Goal: Task Accomplishment & Management: Use online tool/utility

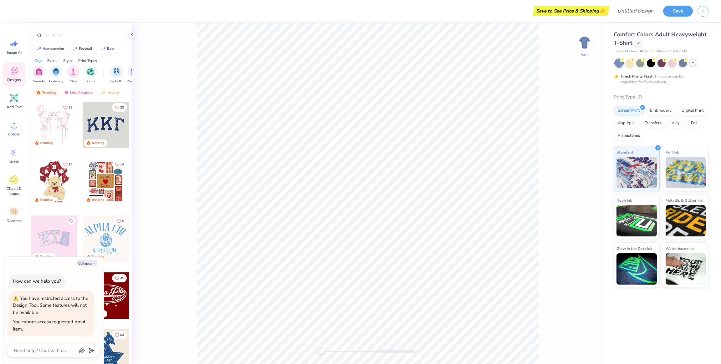
click at [694, 62] on icon at bounding box center [693, 62] width 5 height 5
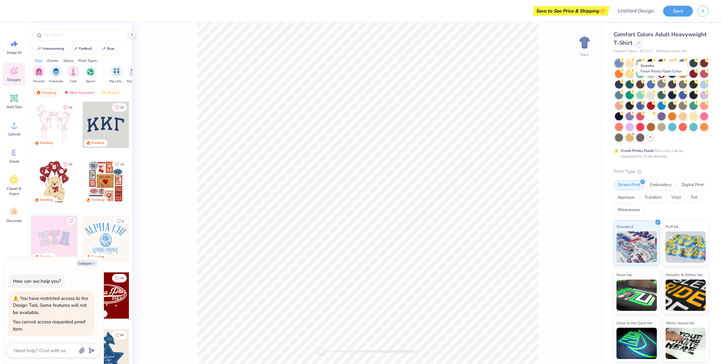
click at [664, 84] on div at bounding box center [662, 84] width 8 height 8
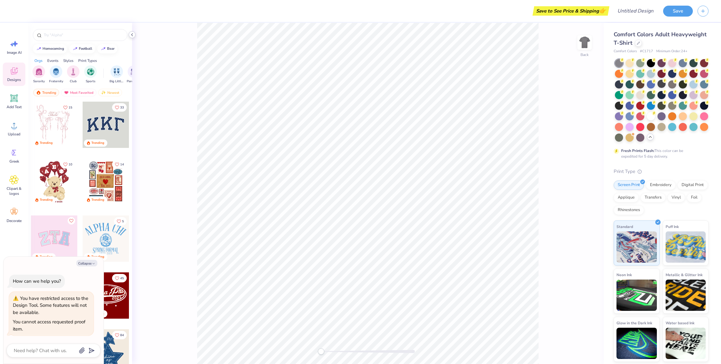
click at [135, 36] on div at bounding box center [132, 34] width 7 height 7
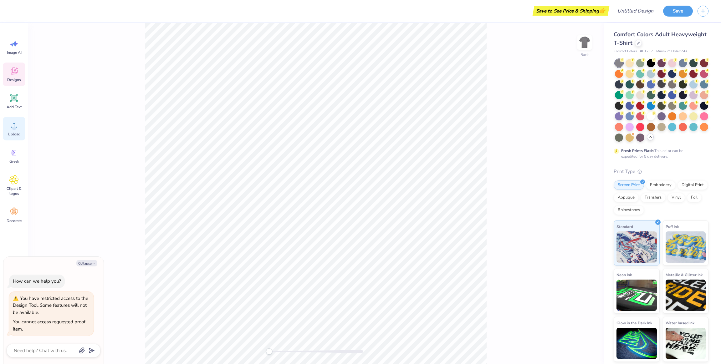
click at [14, 123] on icon at bounding box center [13, 125] width 9 height 9
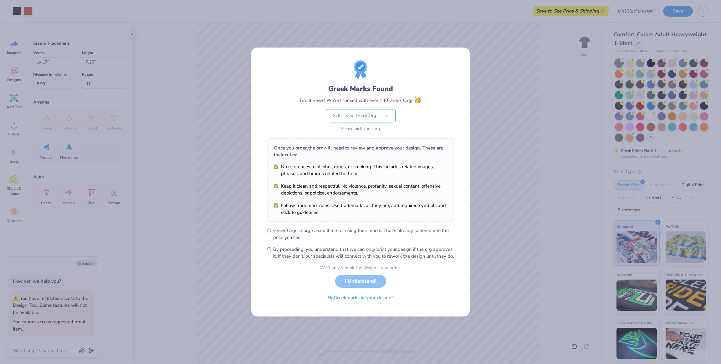
click at [369, 112] on div at bounding box center [356, 116] width 47 height 8
click at [361, 135] on span "Delta Tau Delta" at bounding box center [349, 138] width 30 height 6
click at [375, 286] on button "I Understand!" at bounding box center [360, 280] width 51 height 13
type textarea "x"
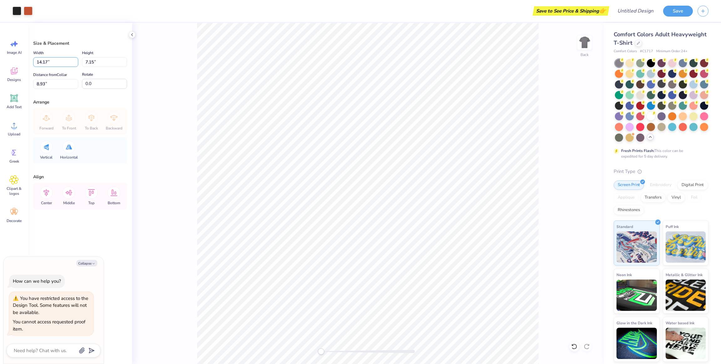
drag, startPoint x: 57, startPoint y: 61, endPoint x: 0, endPoint y: 60, distance: 57.0
click at [0, 60] on div "Art colors Save to See Price & Shipping 👉 Design Title Save Image AI Designs Ad…" at bounding box center [360, 182] width 721 height 364
type input "3.50"
type textarea "x"
type input "1.76"
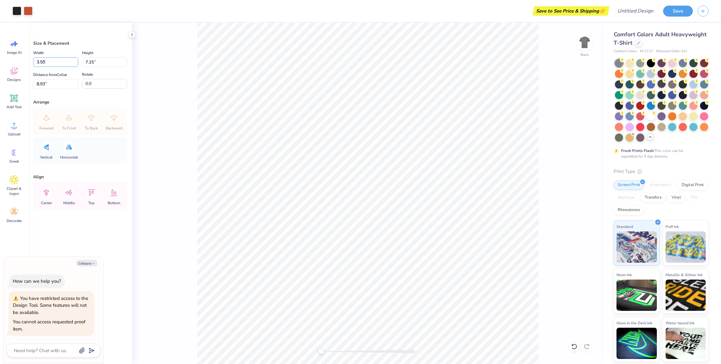
type input "11.62"
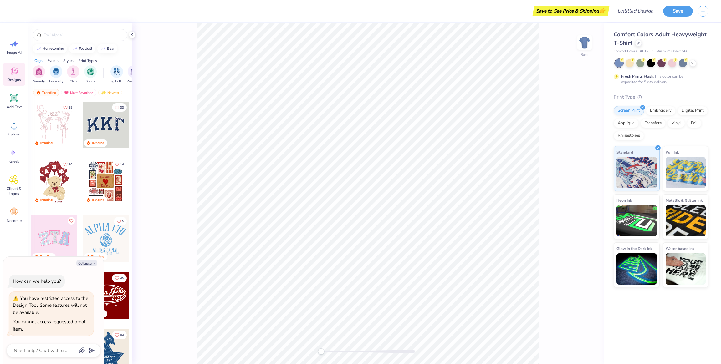
click at [698, 65] on div at bounding box center [662, 63] width 94 height 8
click at [694, 64] on icon at bounding box center [693, 62] width 5 height 5
type textarea "x"
click at [691, 63] on icon at bounding box center [693, 62] width 5 height 5
type textarea "x"
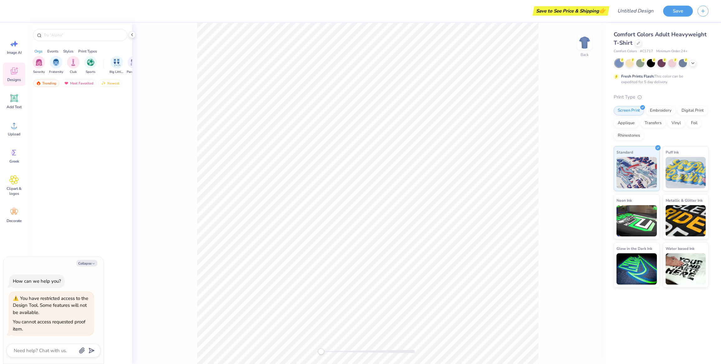
type textarea "x"
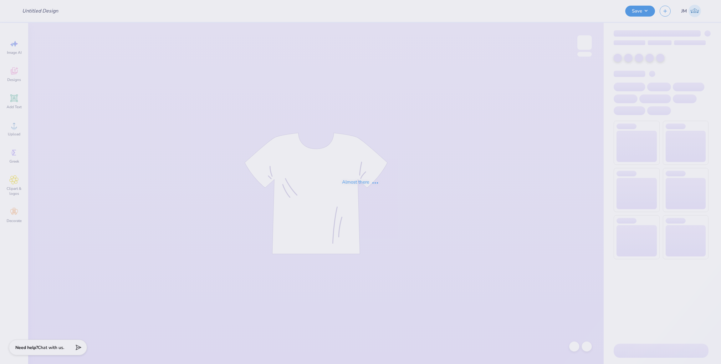
type input "Delt Parents shirt"
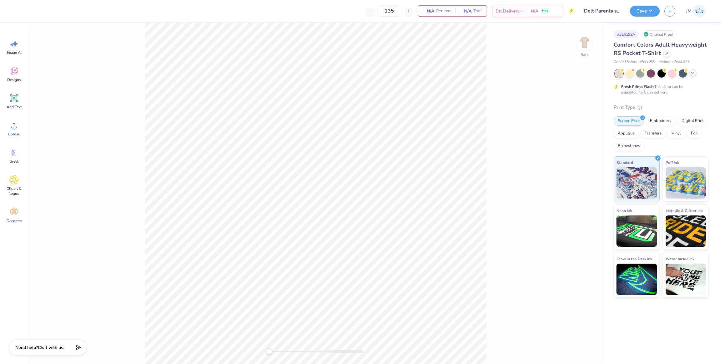
click at [694, 73] on icon at bounding box center [693, 72] width 5 height 5
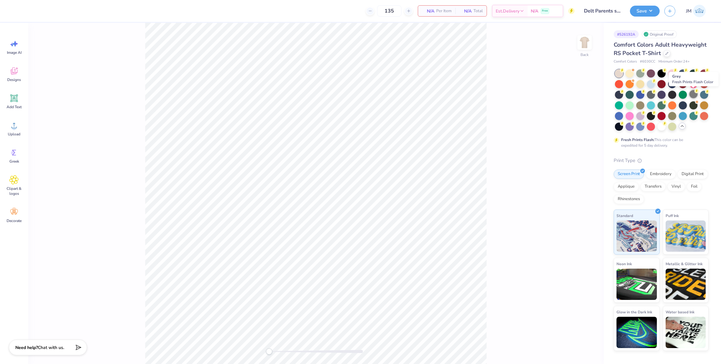
click at [695, 95] on div at bounding box center [694, 94] width 8 height 8
click at [18, 127] on icon at bounding box center [13, 125] width 9 height 9
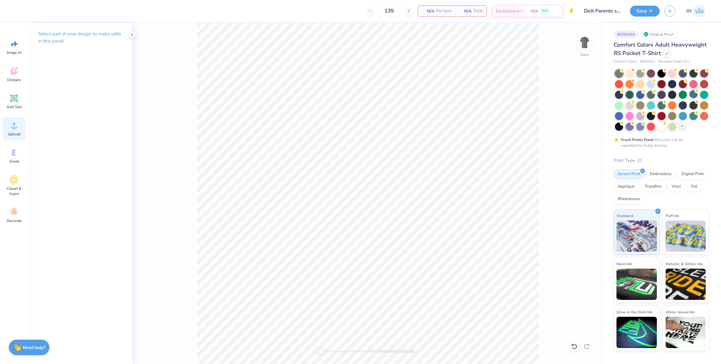
click at [18, 135] on span "Upload" at bounding box center [14, 134] width 13 height 5
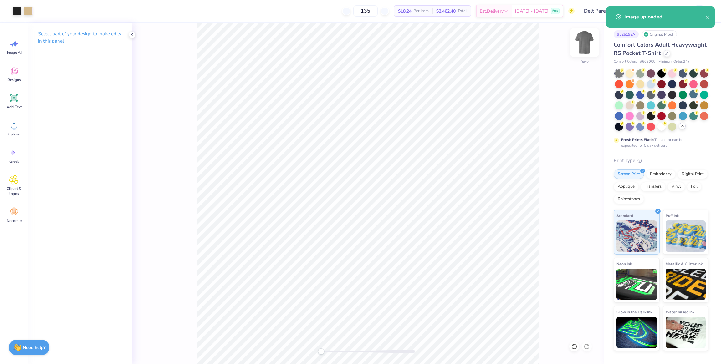
click at [583, 49] on div at bounding box center [584, 42] width 29 height 29
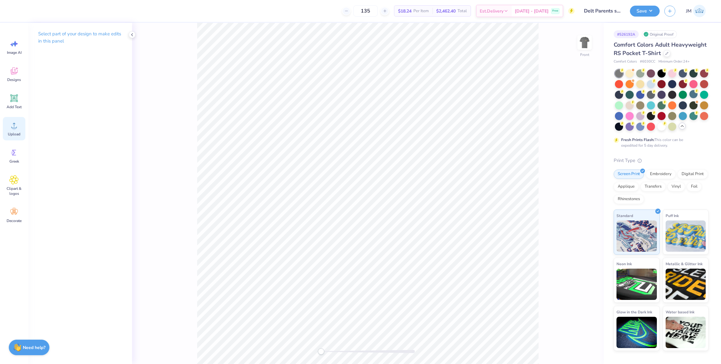
click at [11, 125] on icon at bounding box center [13, 125] width 9 height 9
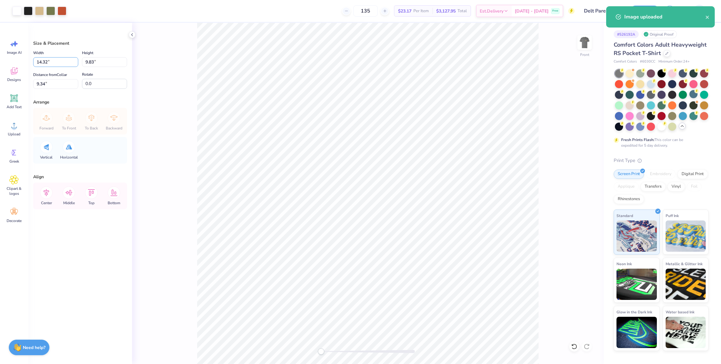
drag, startPoint x: 60, startPoint y: 60, endPoint x: 7, endPoint y: 60, distance: 53.9
click at [7, 60] on div "Art colors 135 $23.17 Per Item $3,127.95 Total Est. Delivery [DATE] - [DATE] Fr…" at bounding box center [360, 182] width 721 height 364
type input "12.00"
type input "8.23"
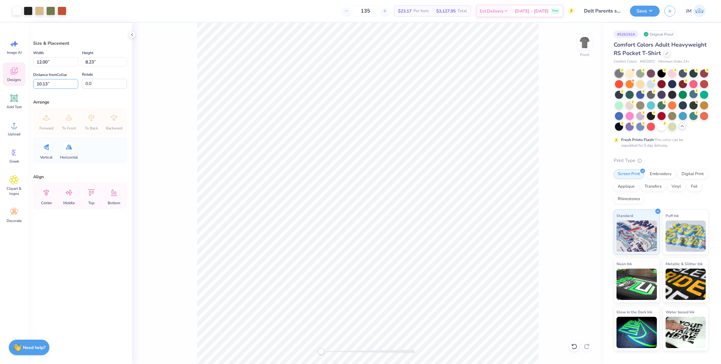
drag, startPoint x: 53, startPoint y: 81, endPoint x: 3, endPoint y: 79, distance: 50.5
click at [3, 79] on div "Art colors 135 $23.17 Per Item $3,127.95 Total Est. Delivery [DATE] - [DATE] Fr…" at bounding box center [360, 182] width 721 height 364
type input "3"
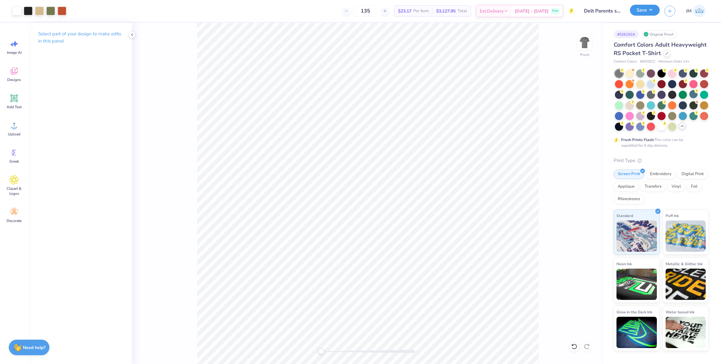
click at [643, 14] on button "Save" at bounding box center [645, 10] width 30 height 11
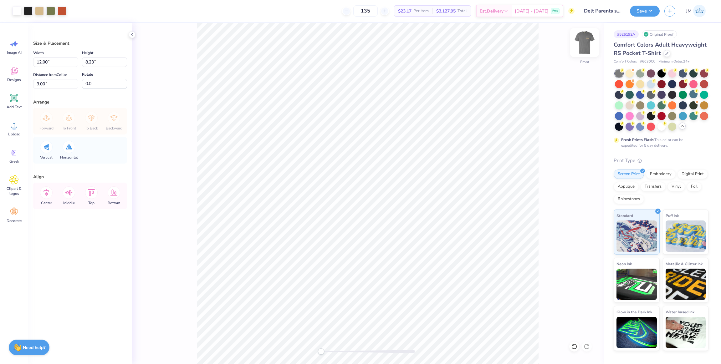
click at [589, 45] on img at bounding box center [584, 42] width 25 height 25
click at [648, 9] on button "Save" at bounding box center [645, 10] width 30 height 11
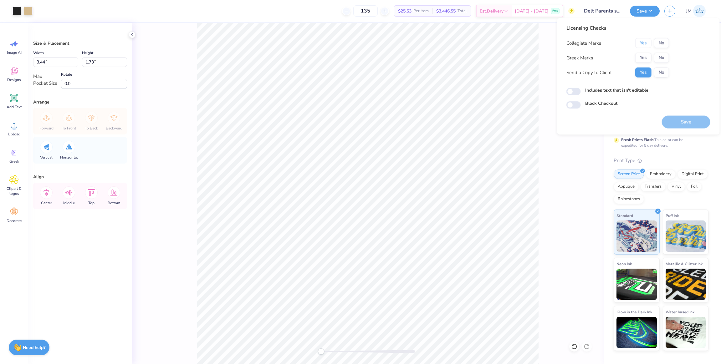
drag, startPoint x: 640, startPoint y: 42, endPoint x: 644, endPoint y: 51, distance: 9.8
click at [641, 41] on button "Yes" at bounding box center [644, 43] width 16 height 10
click at [646, 57] on button "Yes" at bounding box center [644, 58] width 16 height 10
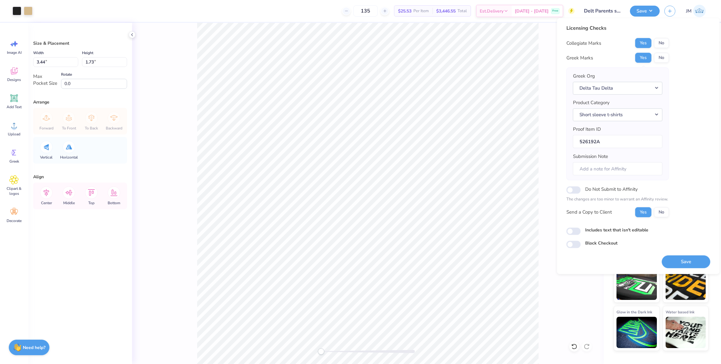
click at [688, 261] on button "Save" at bounding box center [686, 261] width 49 height 13
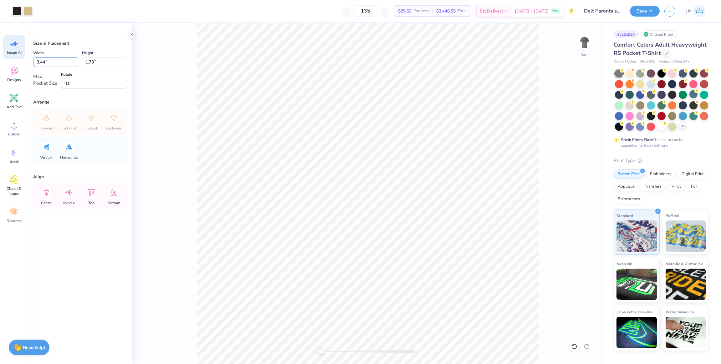
drag, startPoint x: 0, startPoint y: 55, endPoint x: 20, endPoint y: 54, distance: 20.4
click at [0, 54] on div "Art colors 135 $25.53 Per Item $3,446.55 Total Est. Delivery [DATE] - [DATE] Fr…" at bounding box center [360, 182] width 721 height 364
type input "3.50"
type input "1.76"
click at [652, 12] on button "Save" at bounding box center [645, 10] width 30 height 11
